Goal: Communication & Community: Answer question/provide support

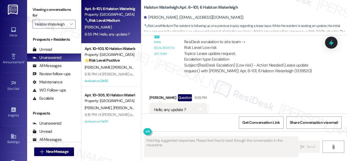
scroll to position [3107, 0]
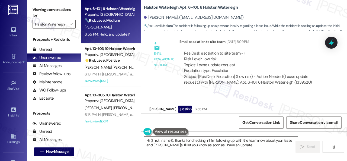
type textarea "Hi {{first_name}}, thanks for checking in! I'm following up with the team now a…"
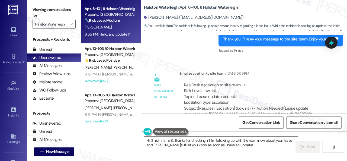
scroll to position [3080, 0]
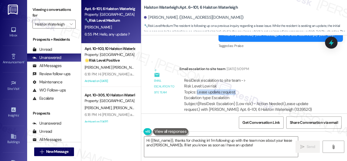
drag, startPoint x: 197, startPoint y: 91, endPoint x: 235, endPoint y: 92, distance: 38.8
click at [235, 92] on div "ResiDesk escalation to site team -> Risk Level: Low risk Topics: Lease update r…" at bounding box center [253, 89] width 138 height 23
copy div "Lease update request."
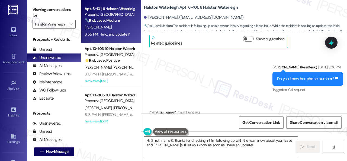
scroll to position [2863, 0]
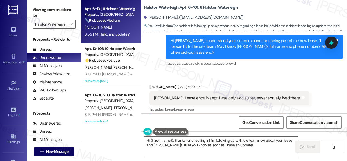
click at [155, 68] on div "Sent via SMS [PERSON_NAME] (ResiDesk) [DATE] 3:21 PM Hi [PERSON_NAME], I unders…" at bounding box center [244, 43] width 206 height 58
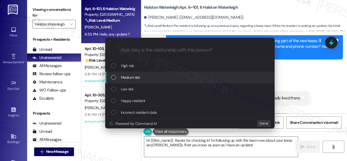
click at [126, 76] on span "Medium risk" at bounding box center [130, 77] width 19 height 6
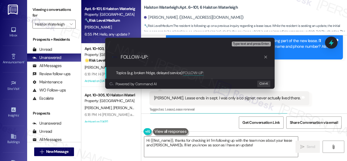
paste input "Lease update request."
type input "FOLLOW-UP: Lease update request."
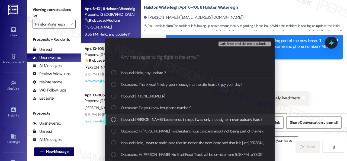
click at [148, 118] on span "Inbound: [PERSON_NAME]. Lease ends in sept. I was only a co signer, never actua…" at bounding box center [195, 119] width 149 height 6
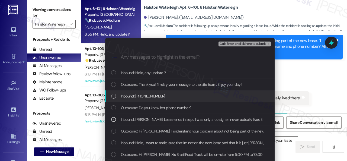
click at [132, 95] on span "Inbound: [PHONE_NUMBER]" at bounding box center [143, 96] width 44 height 6
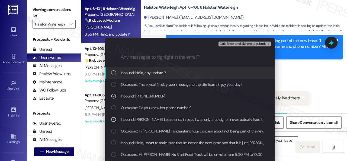
click at [135, 72] on span "Inbound: Hello, any update ?" at bounding box center [143, 73] width 45 height 6
click at [227, 43] on span "Ctrl+Enter or click here to submit" at bounding box center [243, 44] width 46 height 4
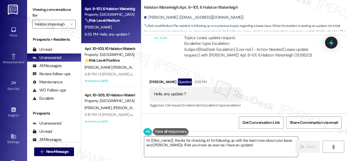
scroll to position [3134, 0]
click at [274, 74] on div "Received via SMS [PERSON_NAME] Question 6:55 PM Hello, any update ? Tags and no…" at bounding box center [244, 89] width 206 height 47
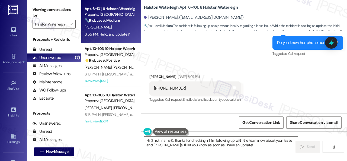
scroll to position [2999, 0]
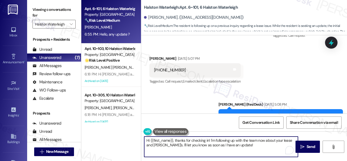
drag, startPoint x: 167, startPoint y: 134, endPoint x: 123, endPoint y: 127, distance: 44.5
click at [123, 127] on div "Apt. 6~101, 6 Halston Waterleigh Property: Halston Waterleigh 🔧 Risk Level: Med…" at bounding box center [214, 80] width 266 height 161
paste textarea "I haven't received a response from the site team yet, but I have made a follow-…"
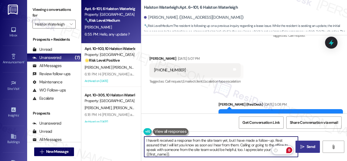
type textarea "I haven't received a response from the site team yet, but I have made a follow-…"
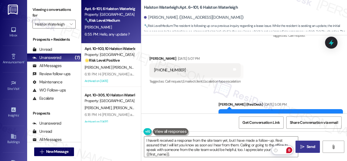
click at [307, 149] on span "Send" at bounding box center [311, 147] width 8 height 6
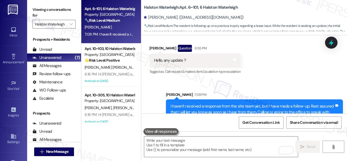
scroll to position [3184, 0]
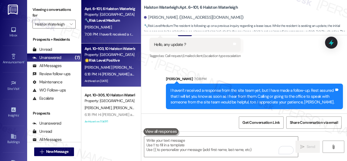
click at [141, 67] on span "A. [PERSON_NAME]" at bounding box center [156, 67] width 31 height 5
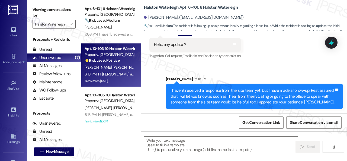
type textarea "Fetching suggested responses. Please feel free to read through the conversation…"
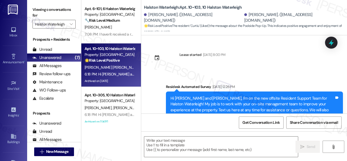
scroll to position [17987, 0]
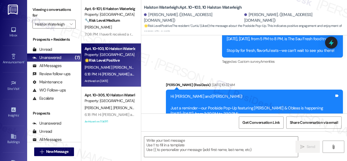
click at [117, 22] on strong "🔧 Risk Level: Medium" at bounding box center [102, 20] width 35 height 5
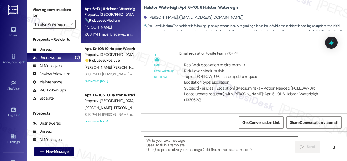
scroll to position [3211, 0]
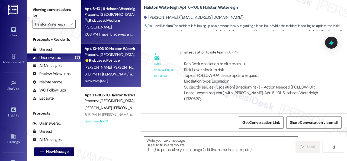
click at [119, 64] on div "[PERSON_NAME] [PERSON_NAME] A. [PERSON_NAME]" at bounding box center [109, 67] width 51 height 7
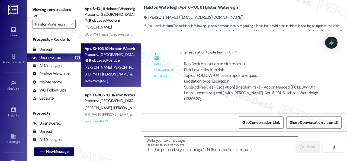
type textarea "Fetching suggested responses. Please feel free to read through the conversation…"
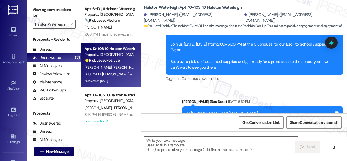
type textarea "Fetching suggested responses. Please feel free to read through the conversation…"
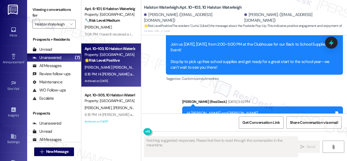
scroll to position [18338, 0]
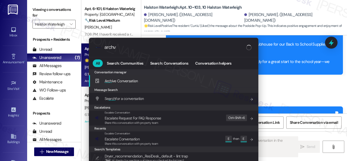
type input "archvi"
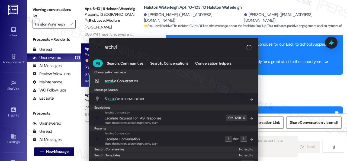
type textarea "Updating..."
type input "arch"
type textarea "Hi"
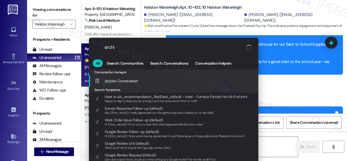
type input "archiv"
type textarea "Hi"
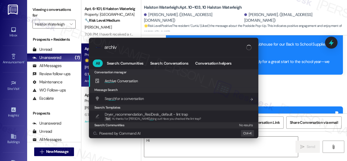
type input "archive"
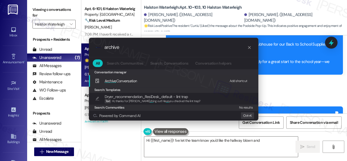
type textarea "Hi {{first_name}}! I've let the team know you'd like the hallway blown and"
type input "archive"
click at [233, 82] on div "Add shortcut" at bounding box center [239, 81] width 18 height 6
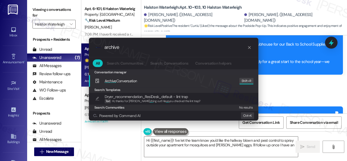
click at [122, 80] on span "Archive Conversation" at bounding box center [121, 80] width 33 height 5
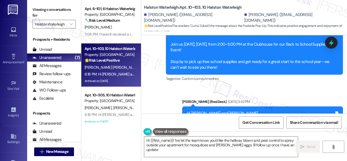
type textarea "Hi {{first_name}}! I've let the team know you'd like the hallway blown and pest…"
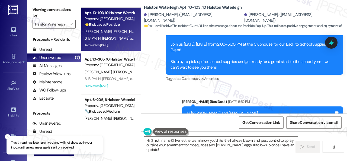
scroll to position [54, 0]
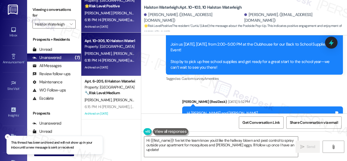
click at [119, 60] on div "6:18 PM: Hi [PERSON_NAME] and [PERSON_NAME], The Assador Food Truck will be on-…" at bounding box center [219, 60] width 268 height 5
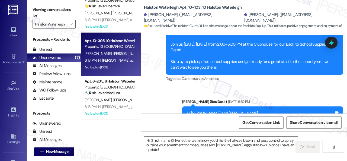
type textarea "Fetching suggested responses. Please feel free to read through the conversation…"
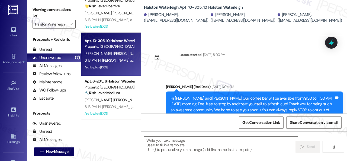
type textarea "Fetching suggested responses. Please feel free to read through the conversation…"
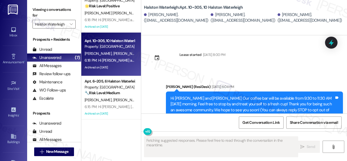
scroll to position [13965, 0]
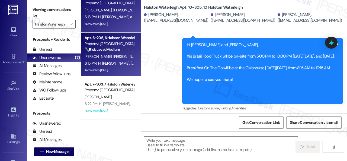
click at [125, 58] on div "P. [PERSON_NAME] [PERSON_NAME] Junior" at bounding box center [109, 56] width 51 height 7
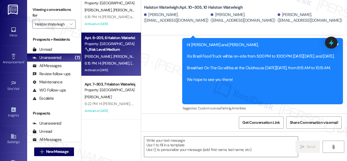
type textarea "Fetching suggested responses. Please feel free to read through the conversation…"
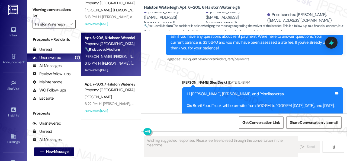
type textarea "Fetching suggested responses. Please feel free to read through the conversation…"
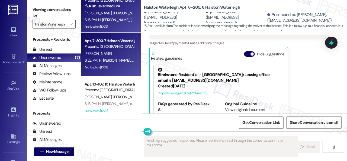
click at [118, 56] on div "[PERSON_NAME]" at bounding box center [109, 53] width 51 height 7
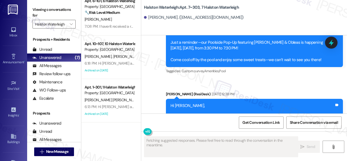
scroll to position [8, 0]
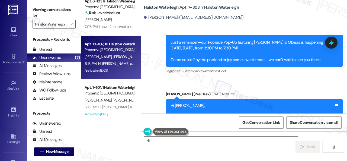
type textarea "Hi"
click at [122, 58] on div "[PERSON_NAME] [PERSON_NAME]" at bounding box center [109, 56] width 51 height 7
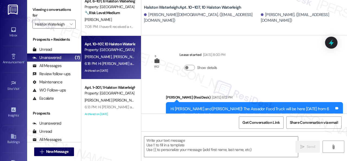
type textarea "Fetching suggested responses. Please feel free to read through the conversation…"
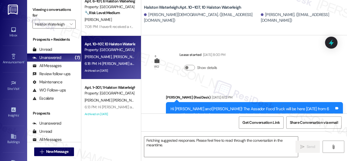
scroll to position [4651, 0]
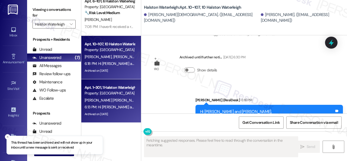
click at [122, 95] on div "Property: [GEOGRAPHIC_DATA]" at bounding box center [110, 93] width 50 height 6
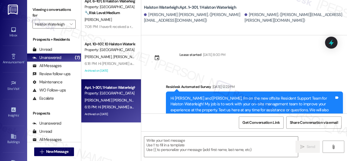
scroll to position [15142, 0]
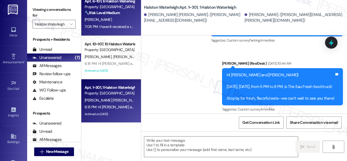
type textarea "Fetching suggested responses. Please feel free to read through the conversation…"
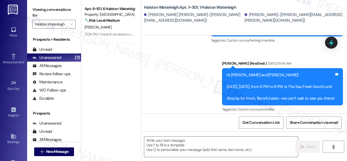
scroll to position [0, 0]
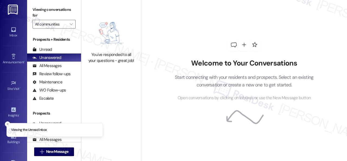
type input "Halston Waterleigh"
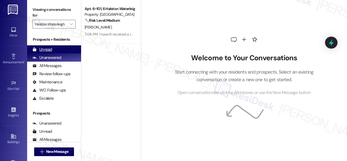
click at [41, 48] on div "Unread" at bounding box center [43, 50] width 20 height 6
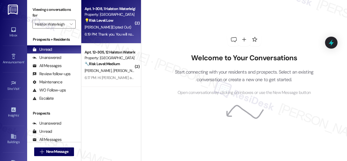
click at [118, 19] on div "💡 Risk Level: Low The resident is opting out of receiving messages. This is a c…" at bounding box center [110, 21] width 50 height 6
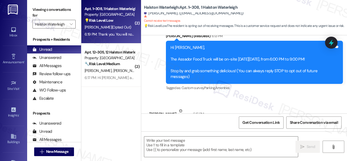
type textarea "Fetching suggested responses. Please feel free to read through the conversation…"
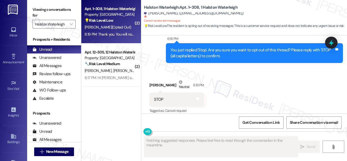
scroll to position [182, 0]
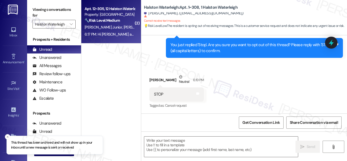
click at [122, 28] on div "J. Junior M. Branco" at bounding box center [109, 27] width 51 height 7
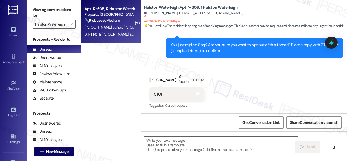
type textarea "Fetching suggested responses. Please feel free to read through the conversation…"
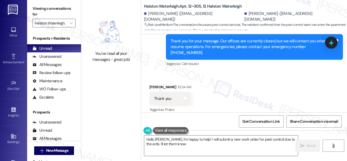
scroll to position [2, 0]
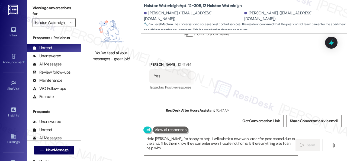
type textarea "Hello Maria, I'm happy to help! I will submit a new work order for pest control…"
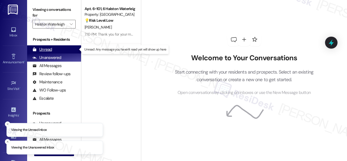
click at [40, 48] on div "Unread" at bounding box center [43, 50] width 20 height 6
